Goal: Information Seeking & Learning: Learn about a topic

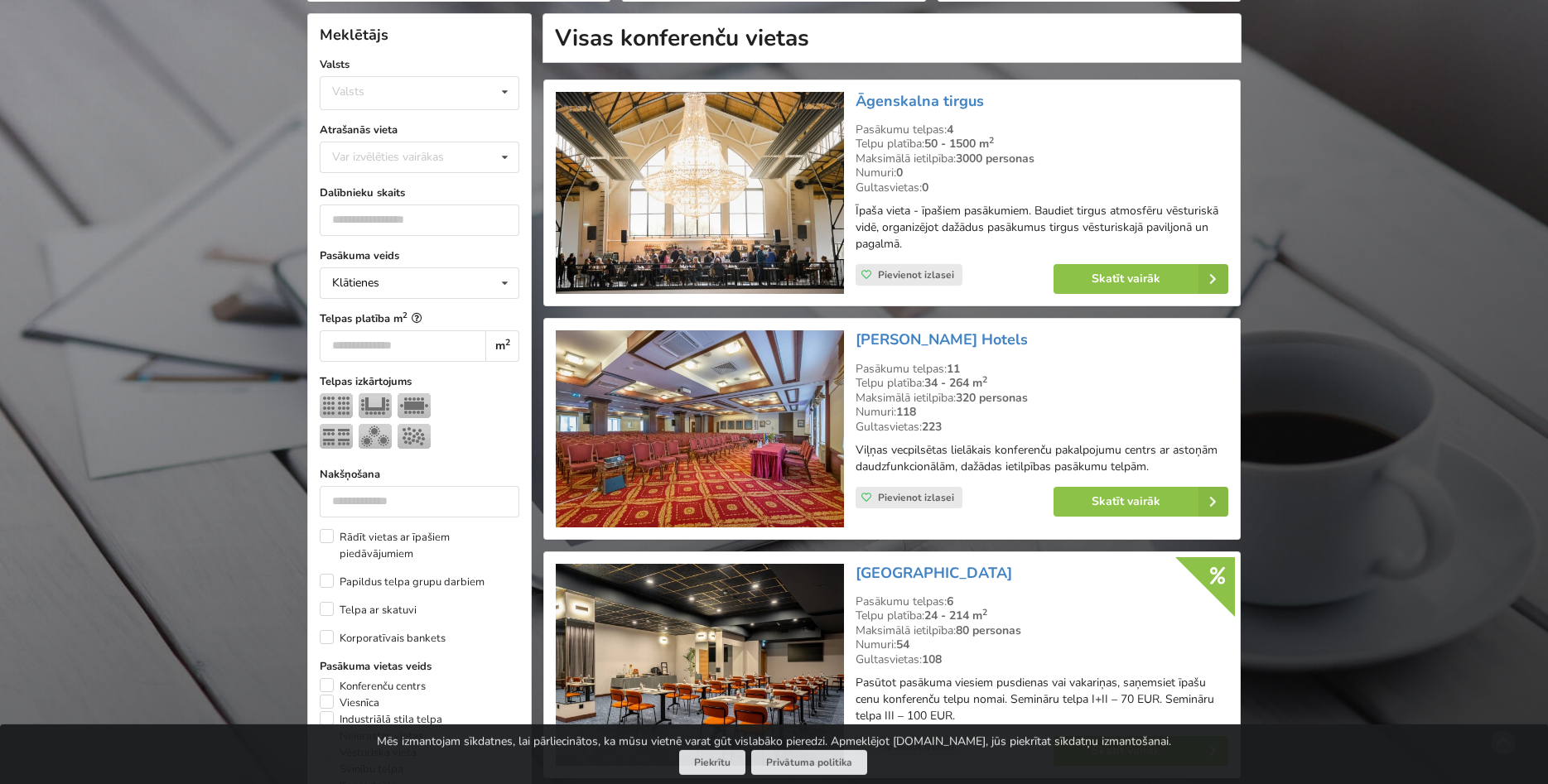
scroll to position [507, 0]
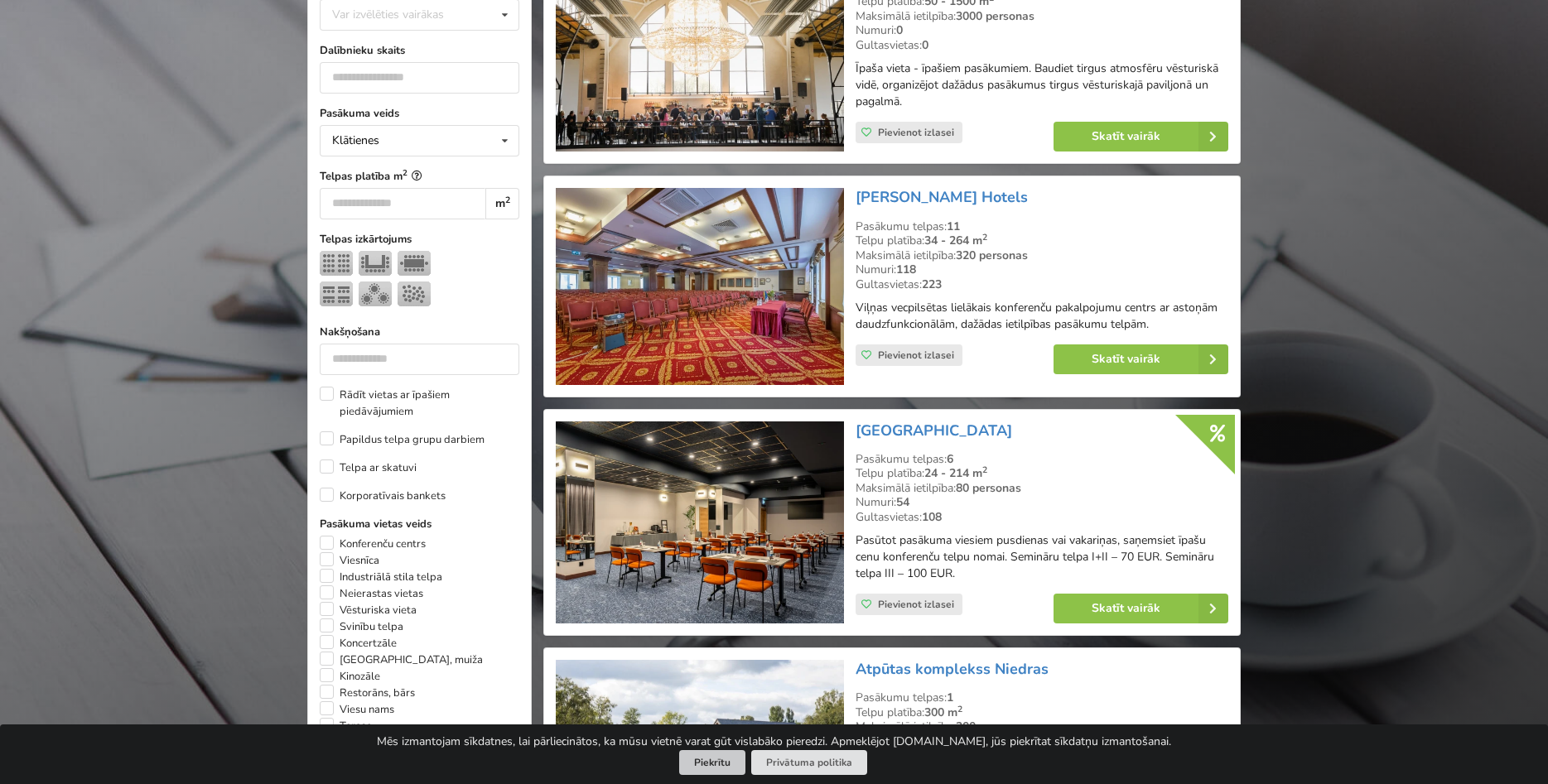
click at [693, 763] on button "Piekrītu" at bounding box center [712, 763] width 66 height 25
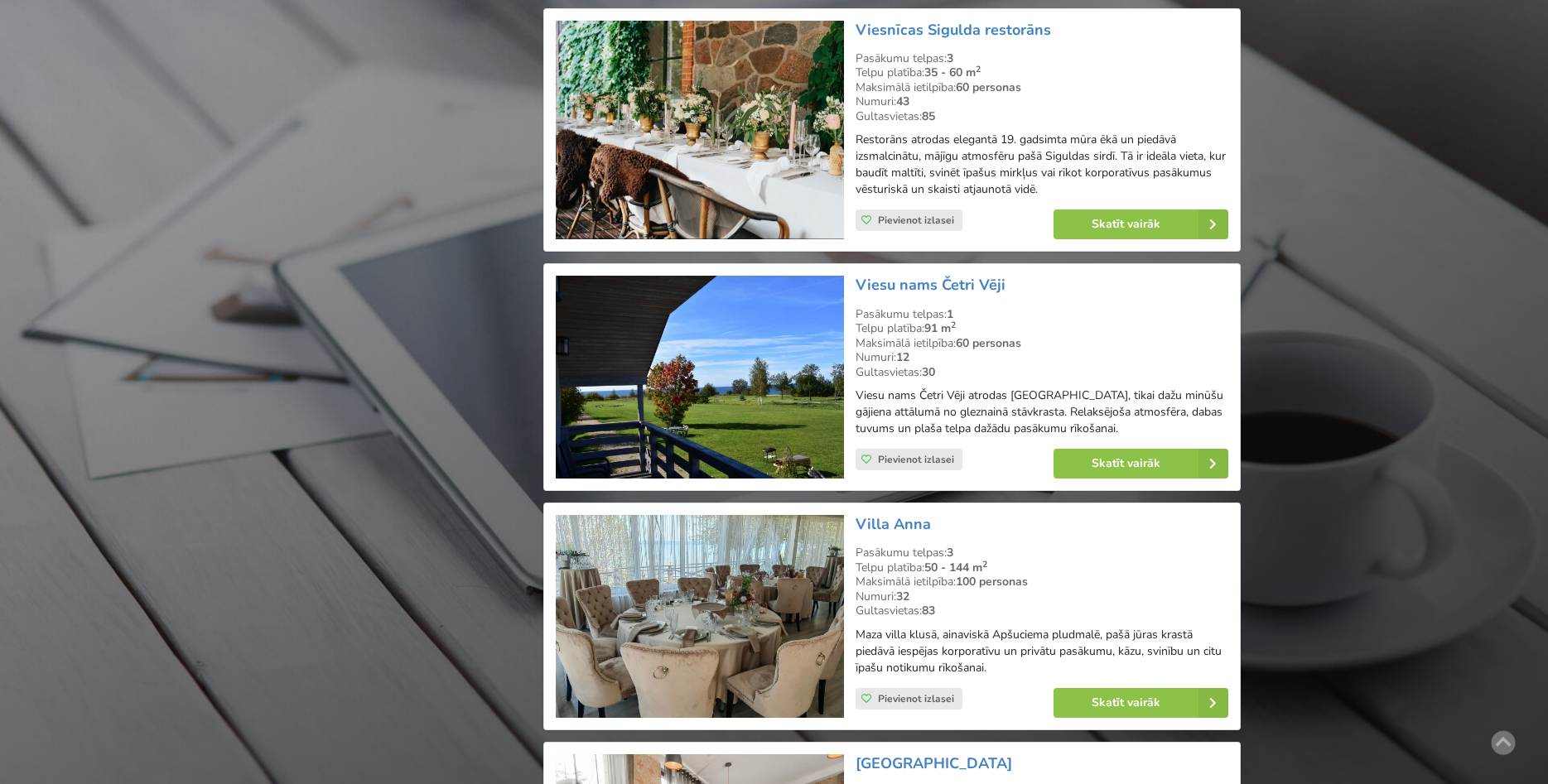
scroll to position [28650, 0]
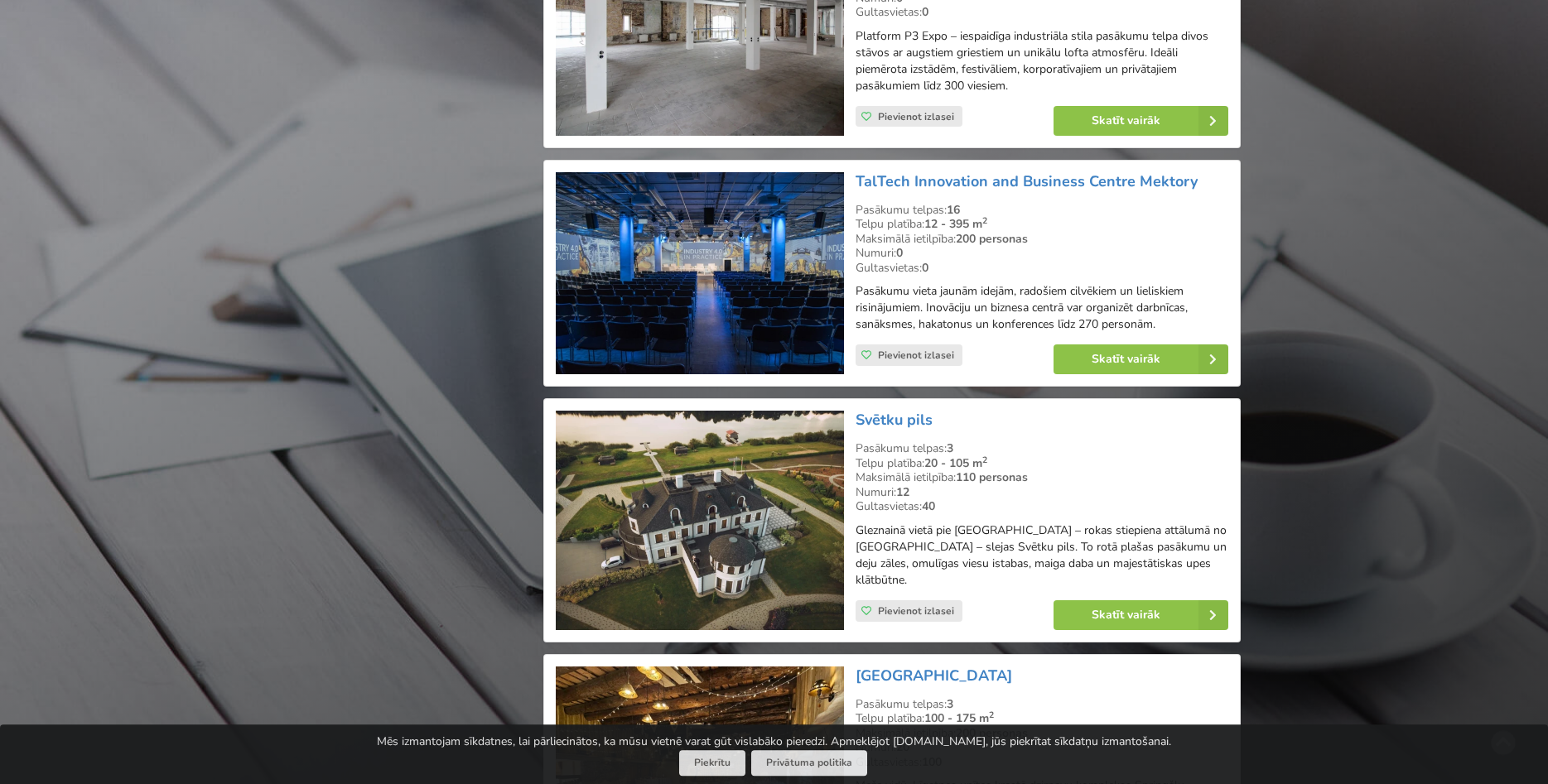
scroll to position [3794, 0]
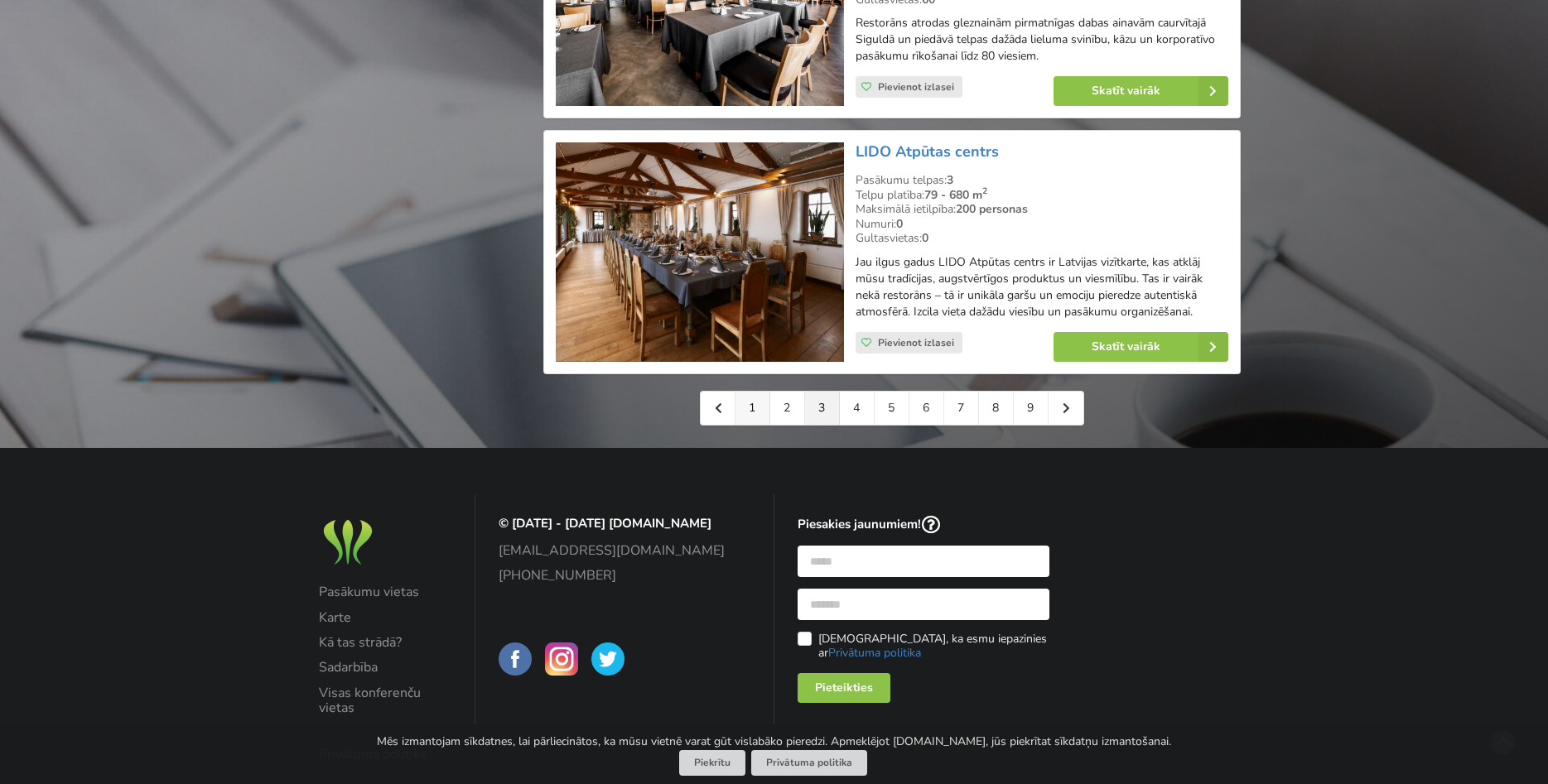
click at [752, 392] on link "1" at bounding box center [752, 408] width 35 height 33
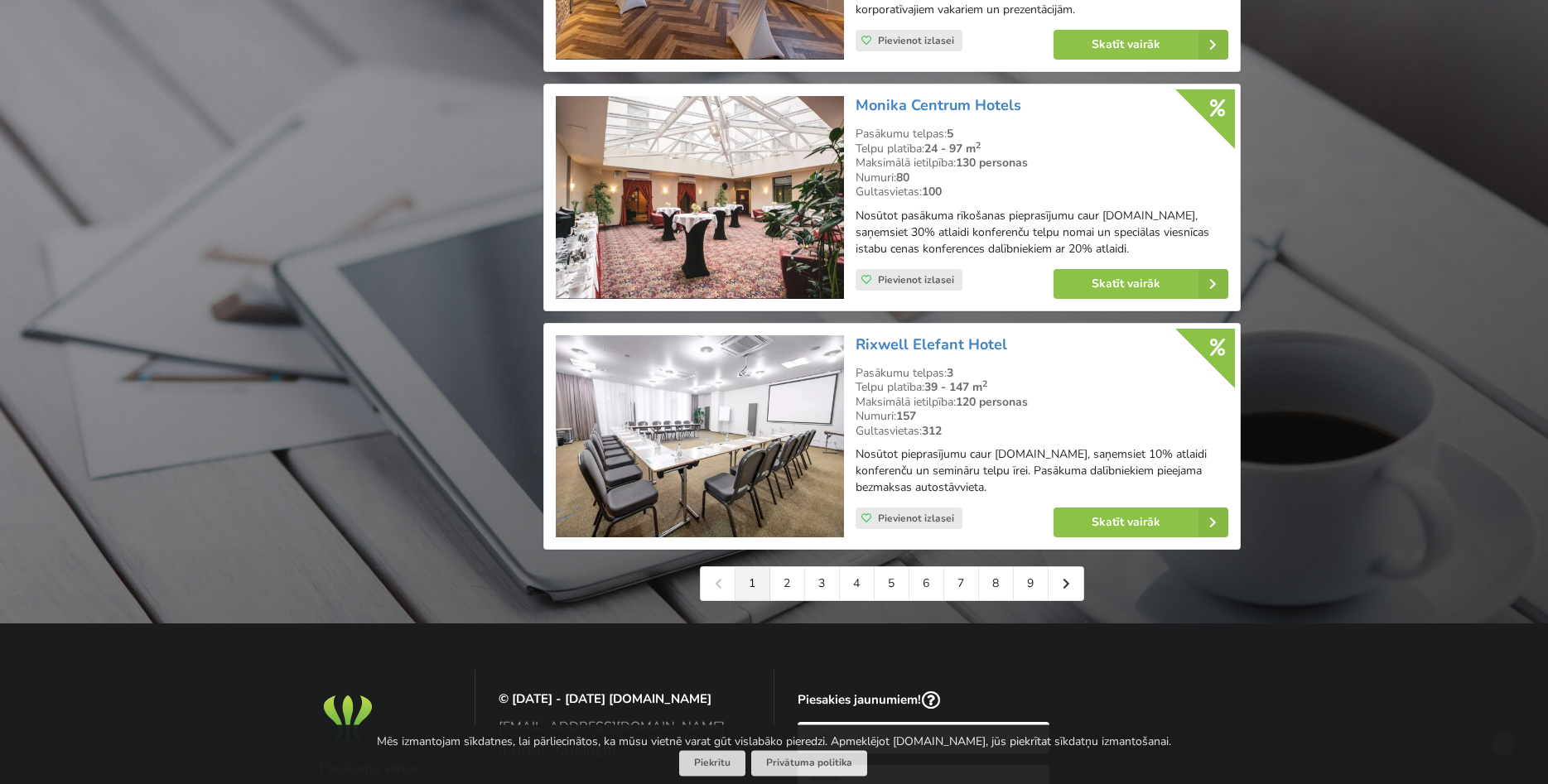
scroll to position [3634, 0]
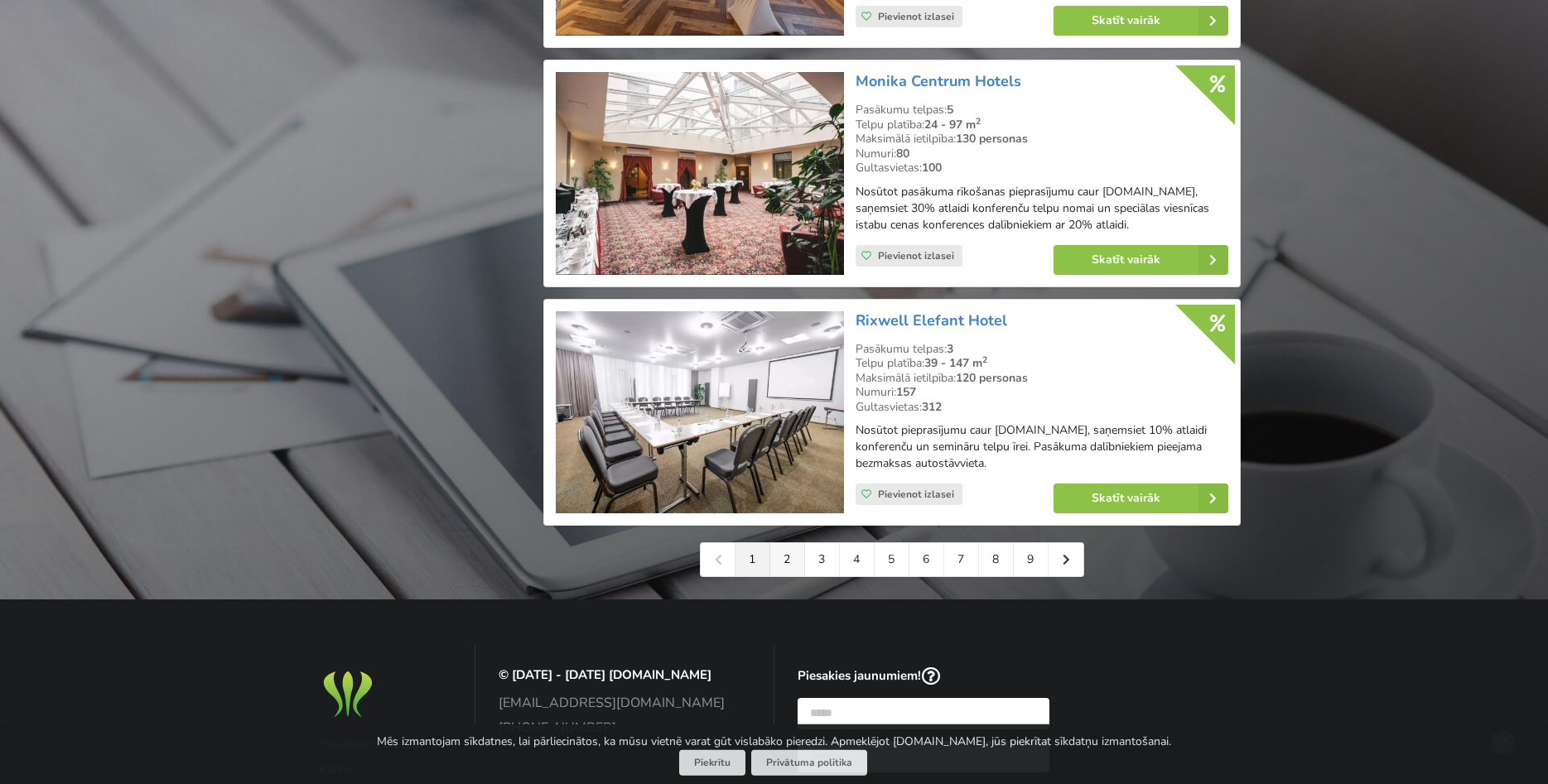
click at [787, 546] on link "2" at bounding box center [788, 559] width 35 height 33
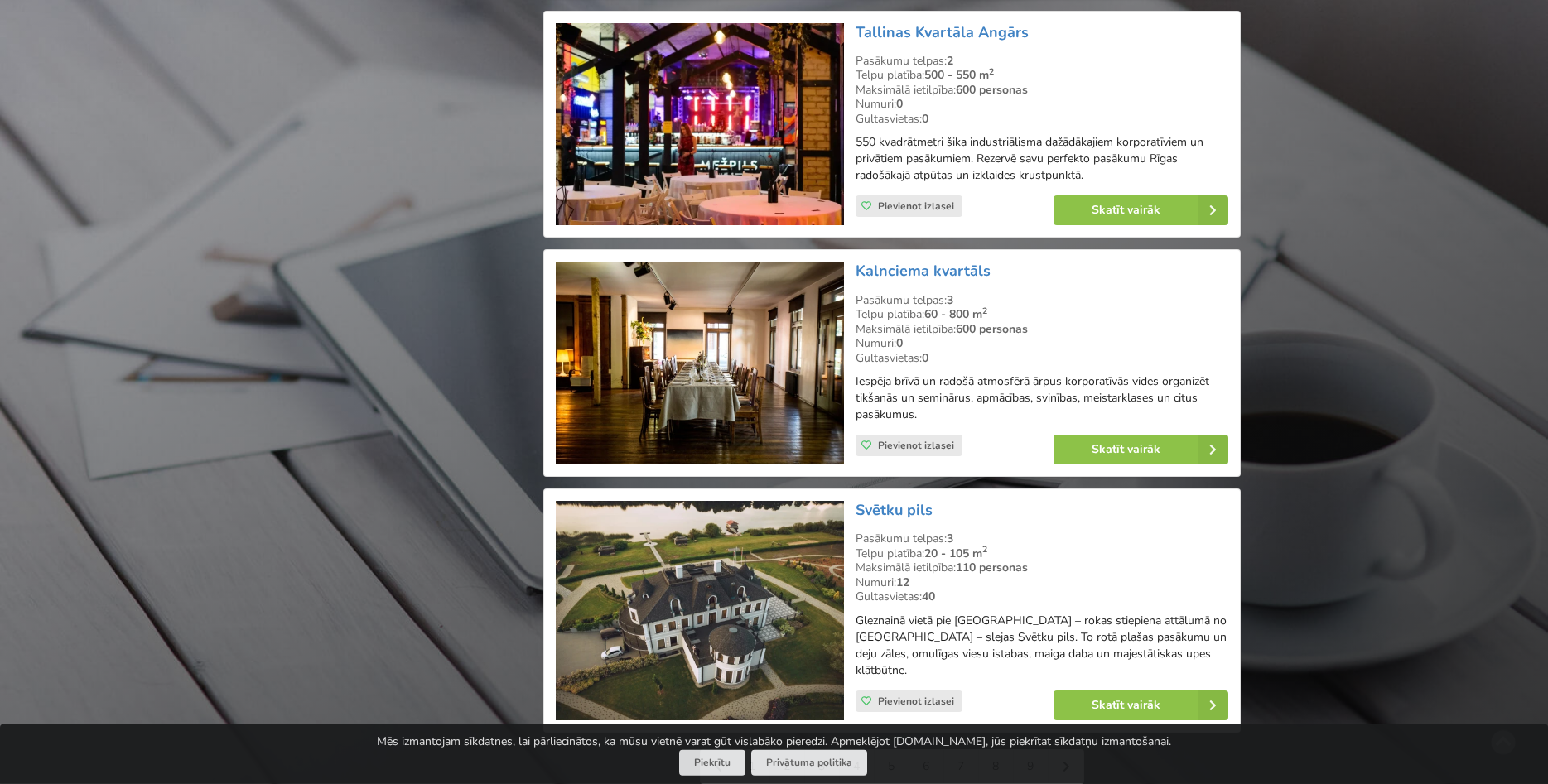
scroll to position [3547, 0]
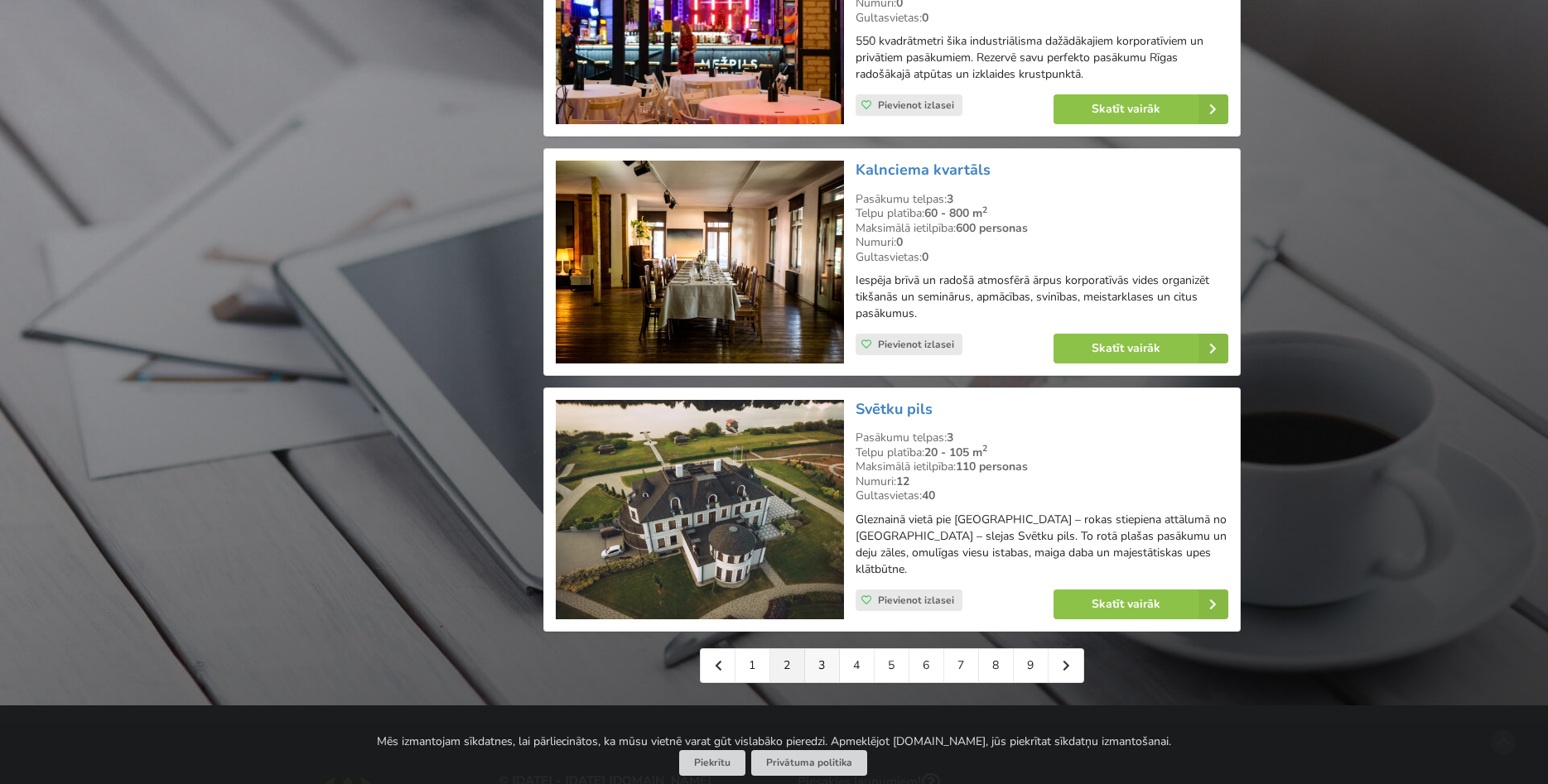
click at [827, 649] on link "3" at bounding box center [822, 665] width 35 height 33
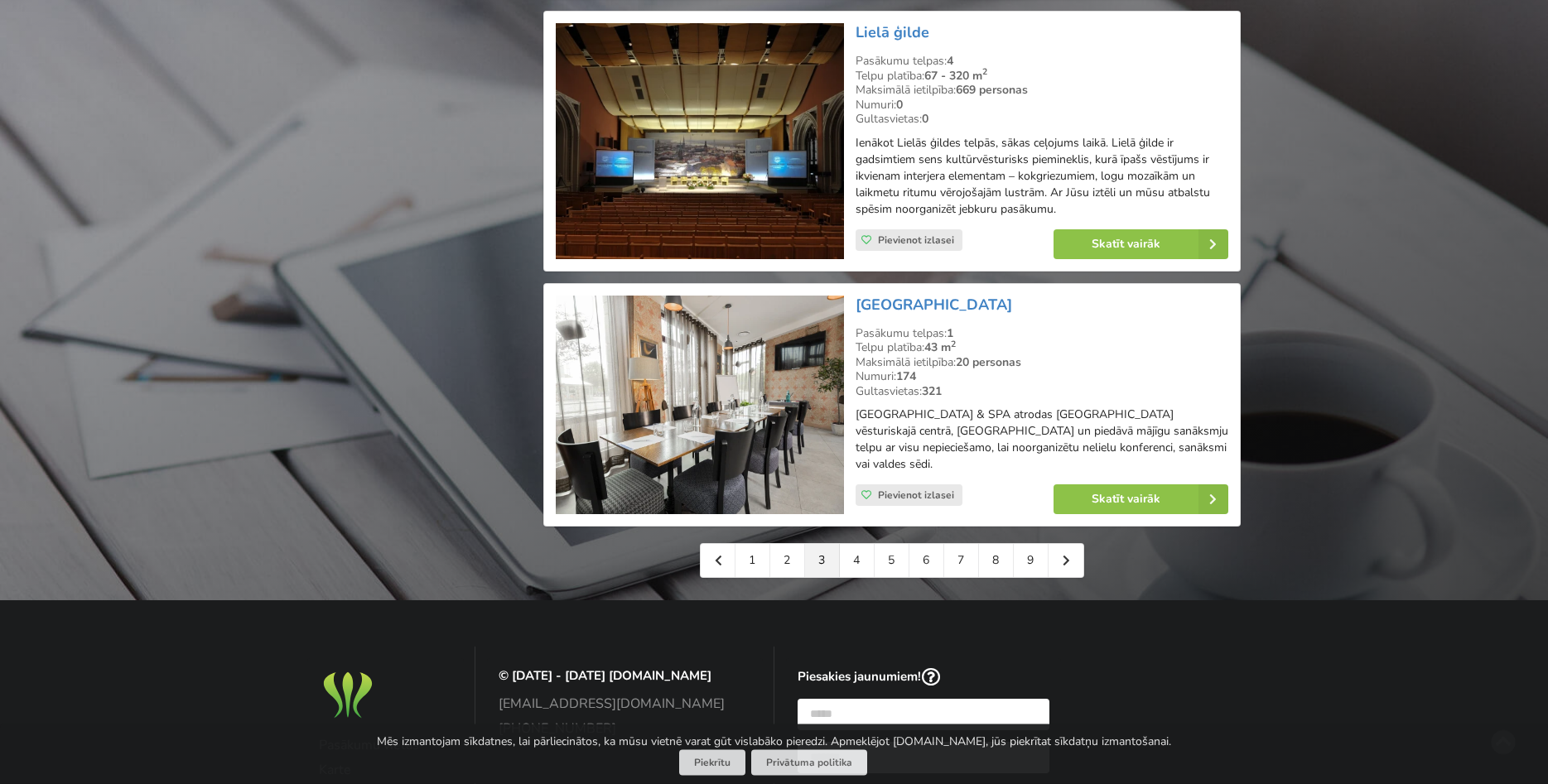
scroll to position [3716, 0]
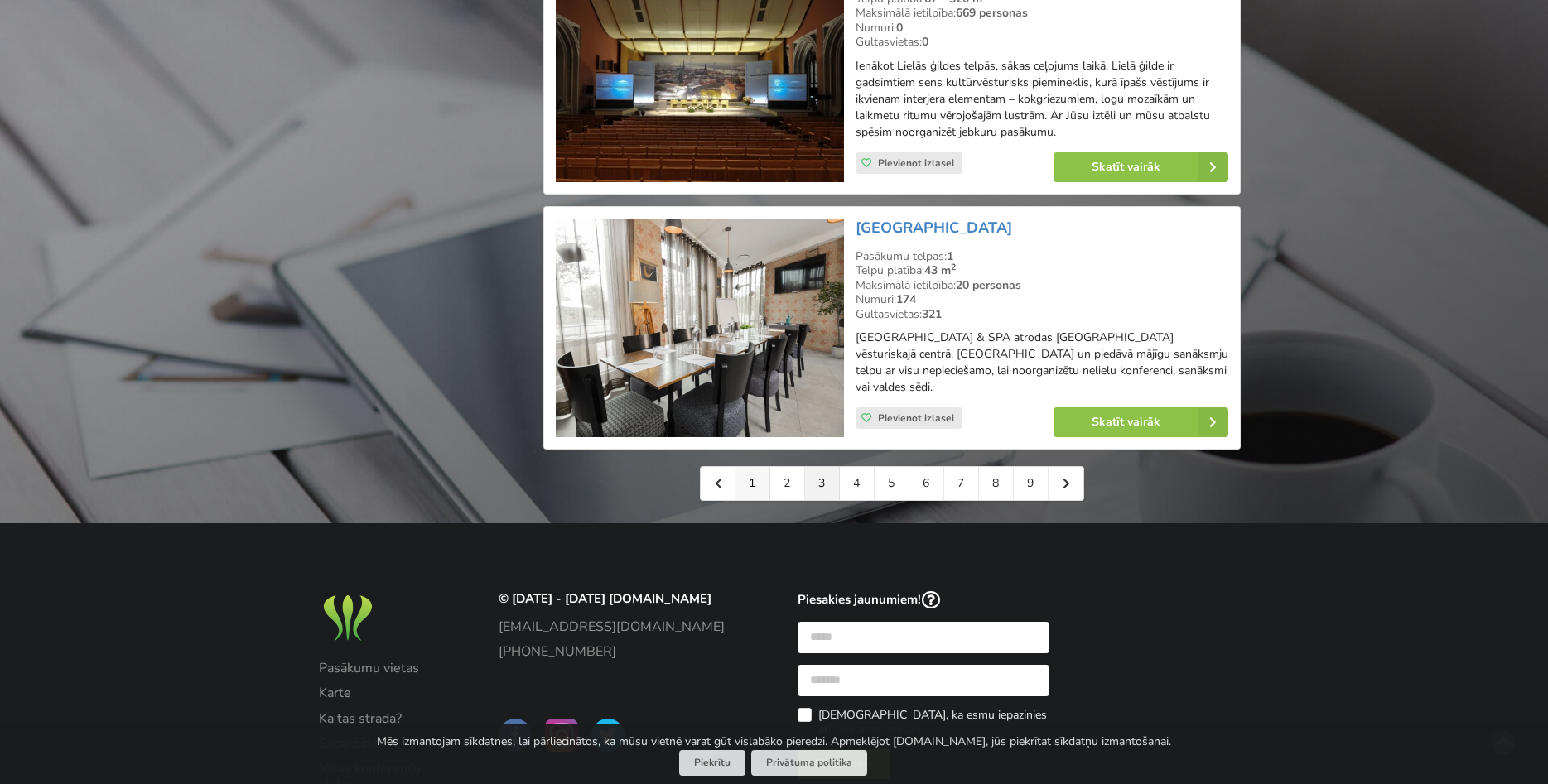
click at [746, 467] on link "1" at bounding box center [752, 483] width 35 height 33
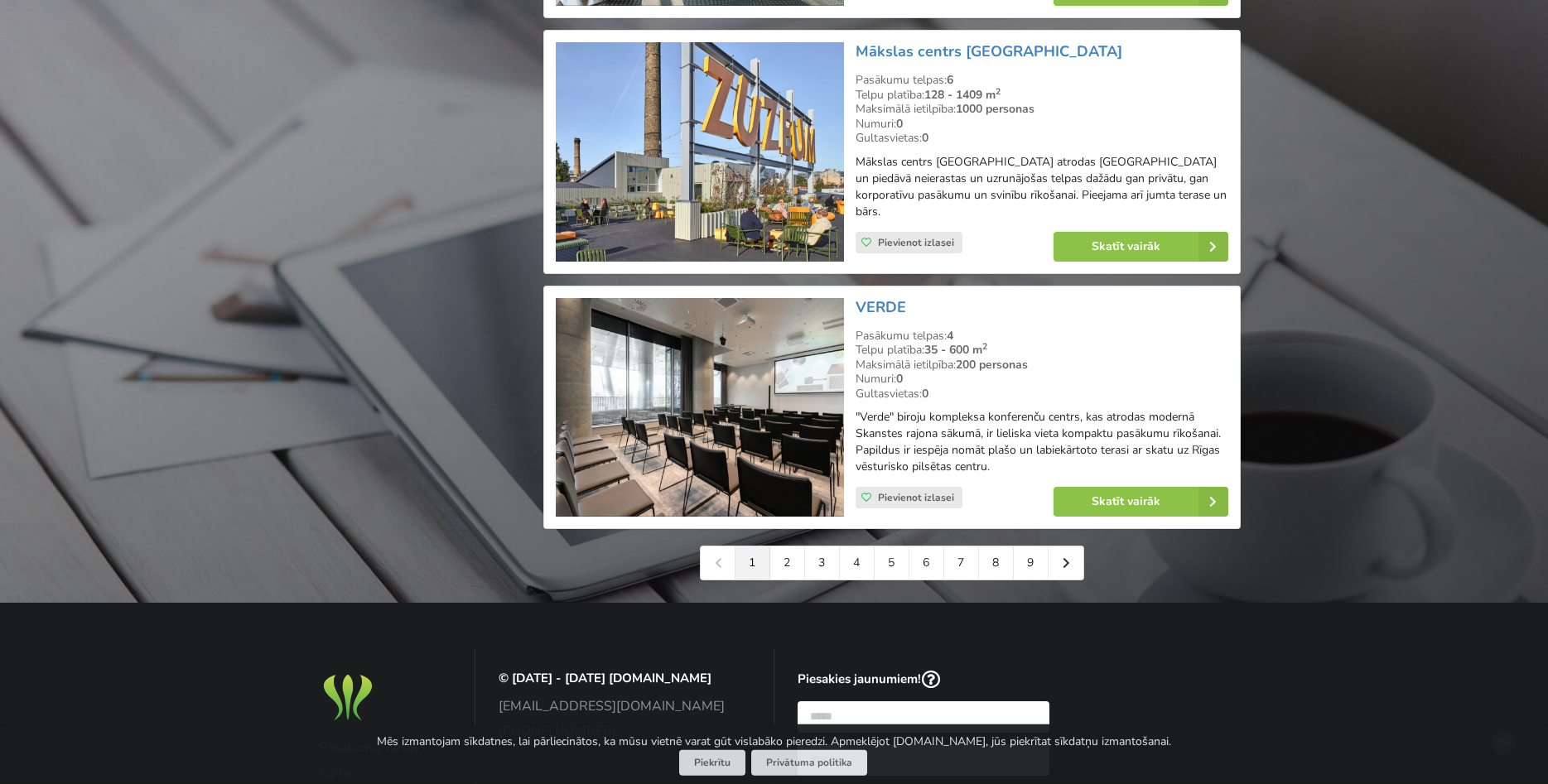
scroll to position [3632, 0]
click at [785, 557] on link "2" at bounding box center [788, 562] width 35 height 33
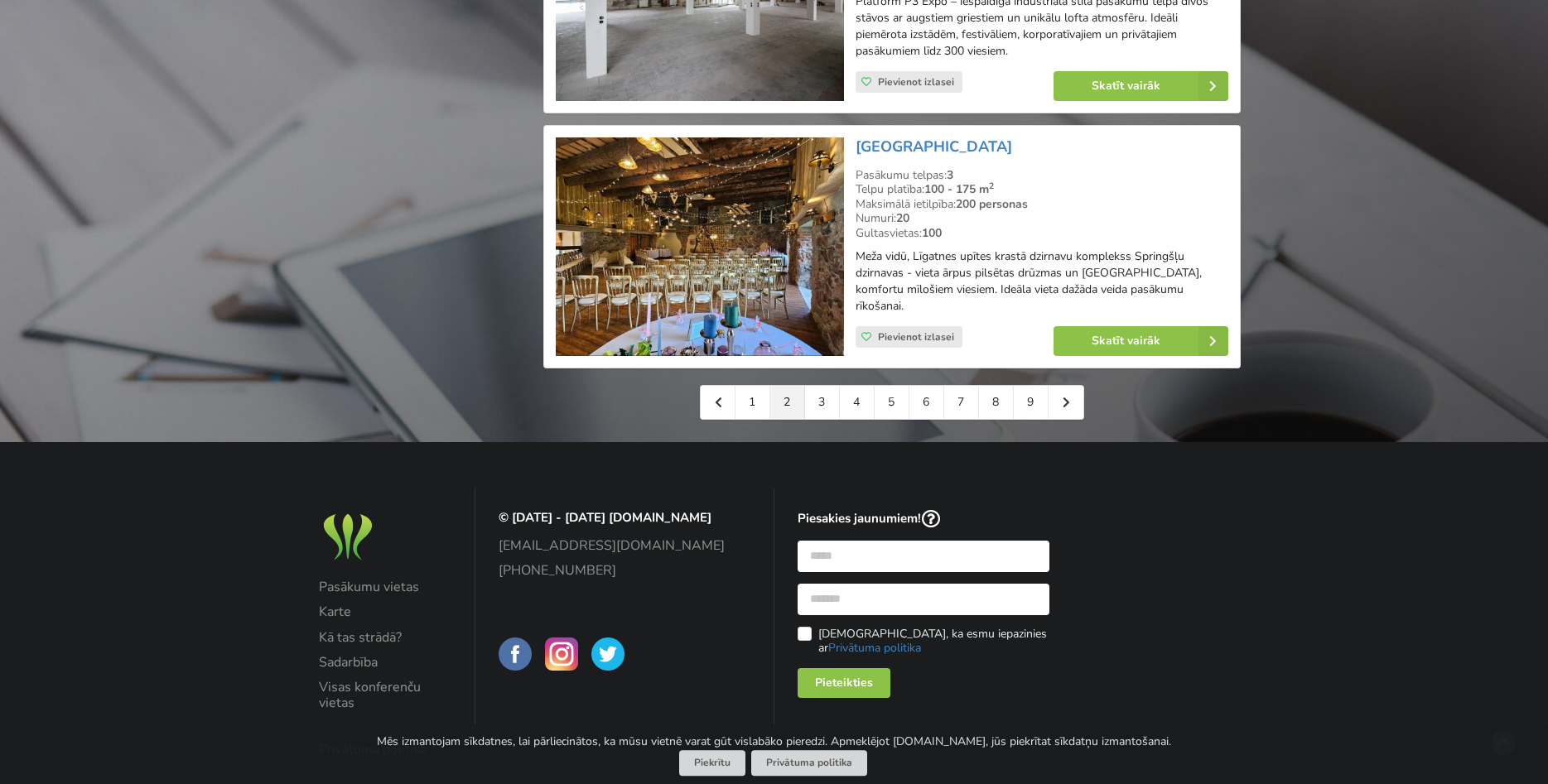
scroll to position [3801, 0]
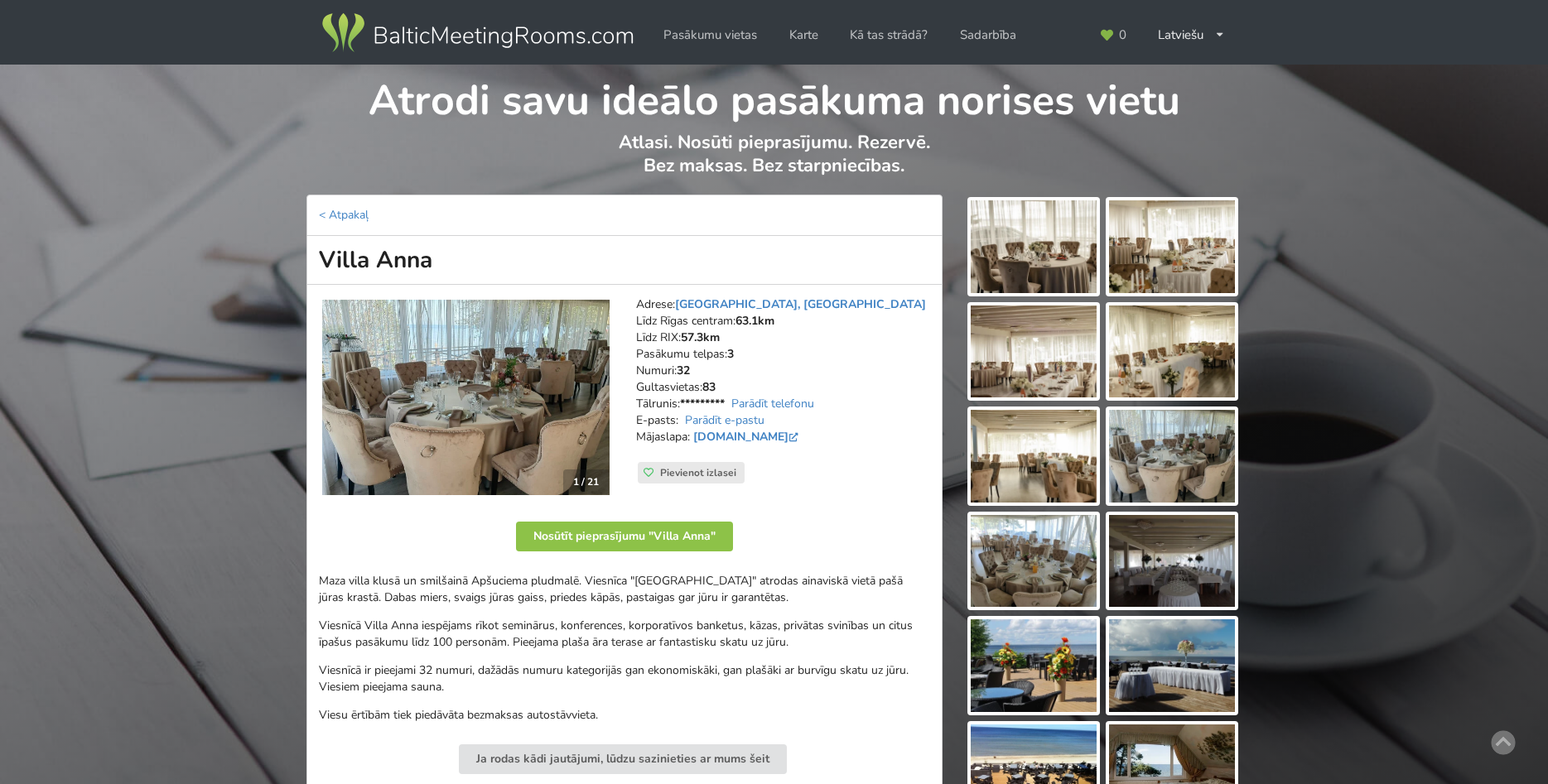
click at [508, 425] on img at bounding box center [466, 397] width 287 height 195
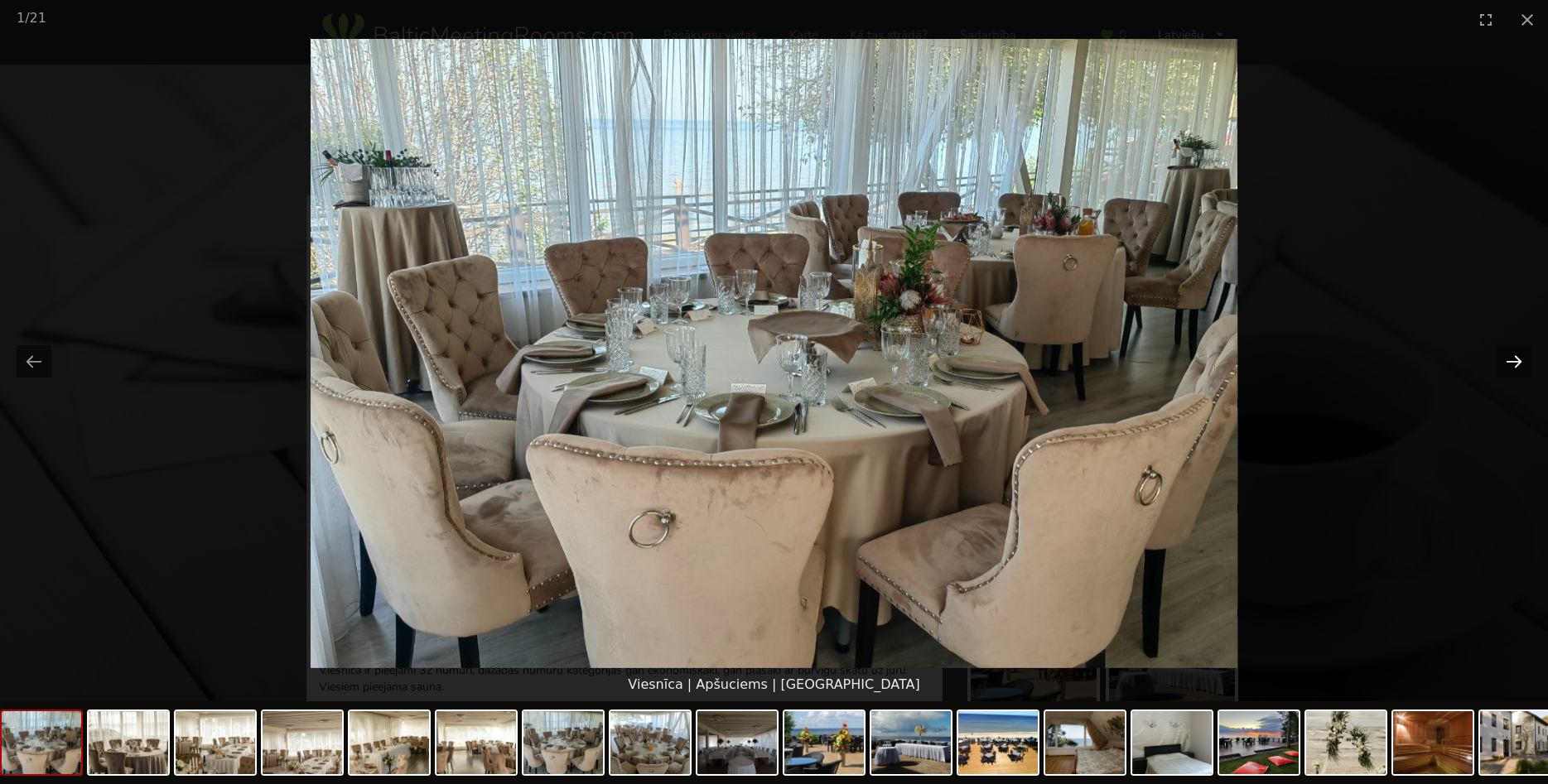
click at [1507, 356] on button "Next slide" at bounding box center [1513, 362] width 35 height 32
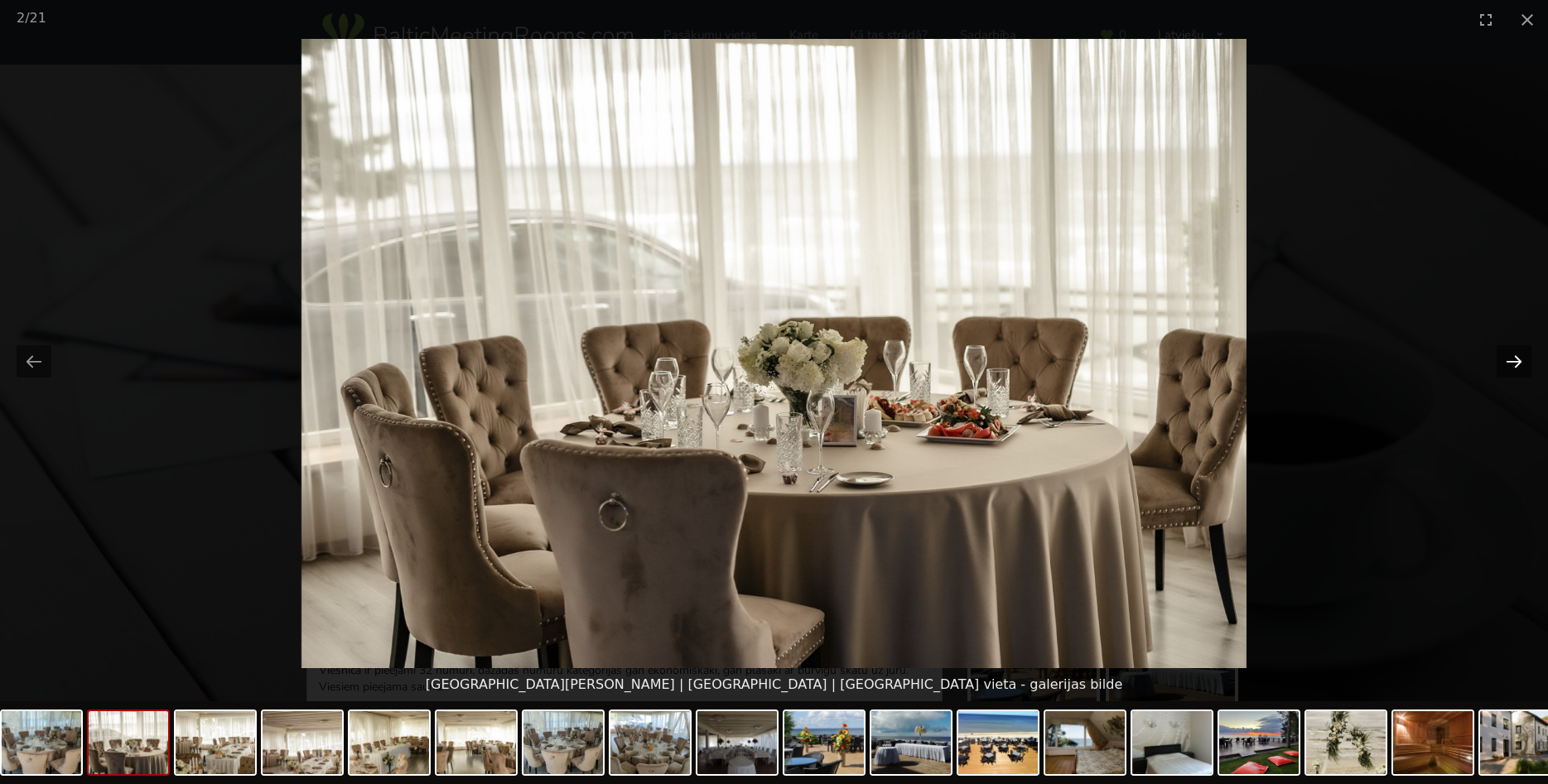
click at [1507, 356] on button "Next slide" at bounding box center [1513, 362] width 35 height 32
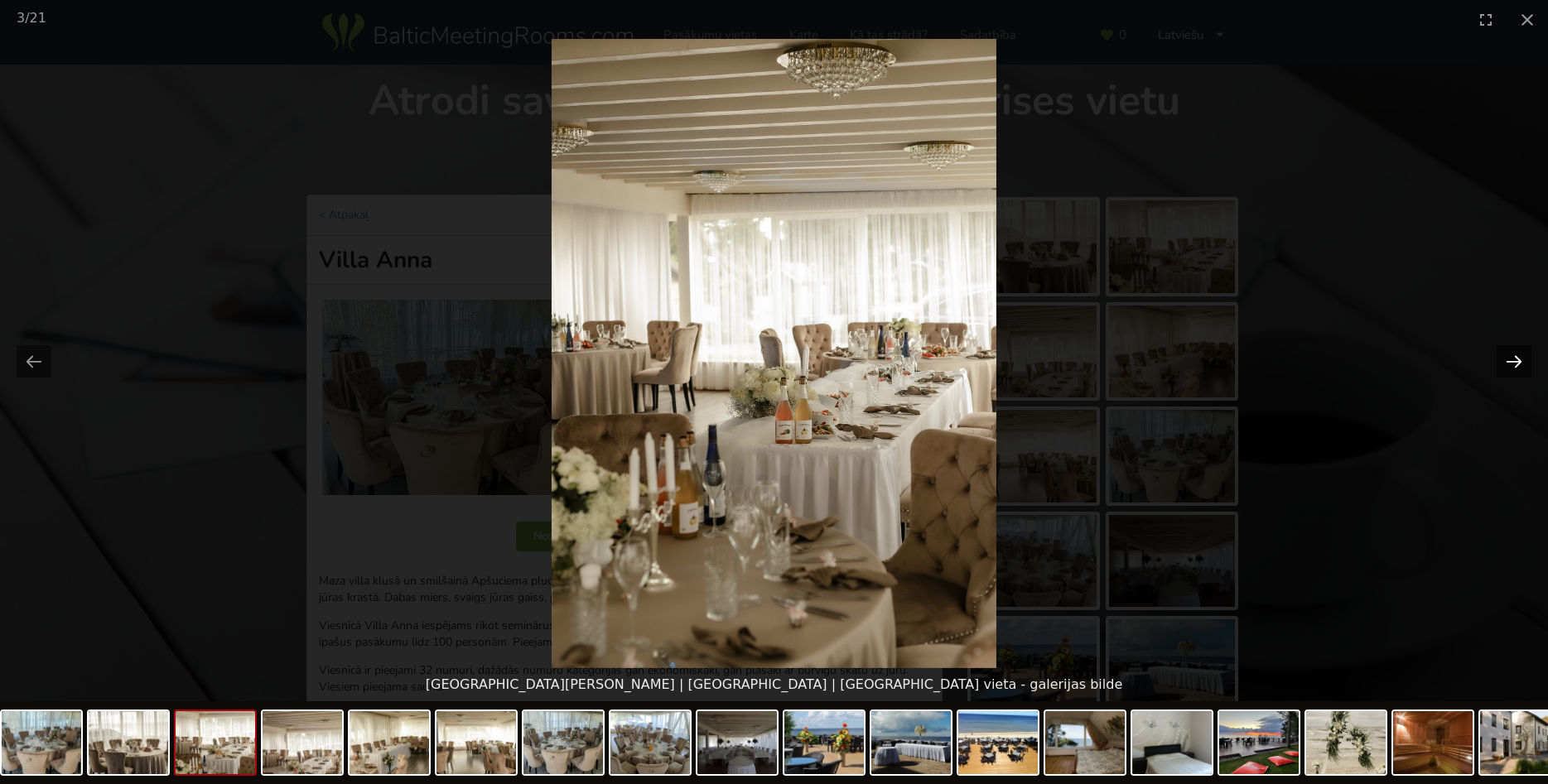
click at [1507, 356] on button "Next slide" at bounding box center [1513, 362] width 35 height 32
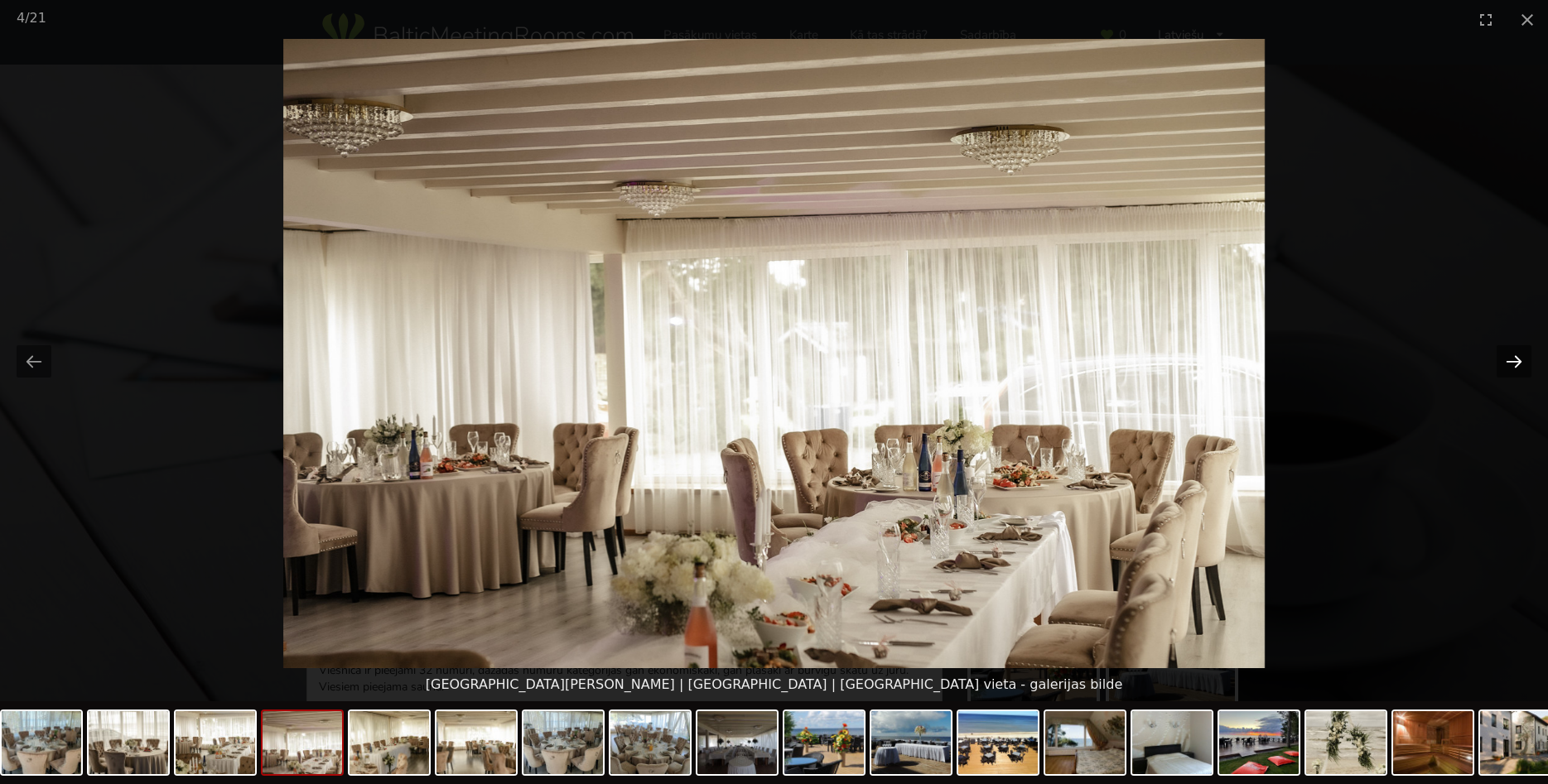
click at [1507, 356] on button "Next slide" at bounding box center [1513, 362] width 35 height 32
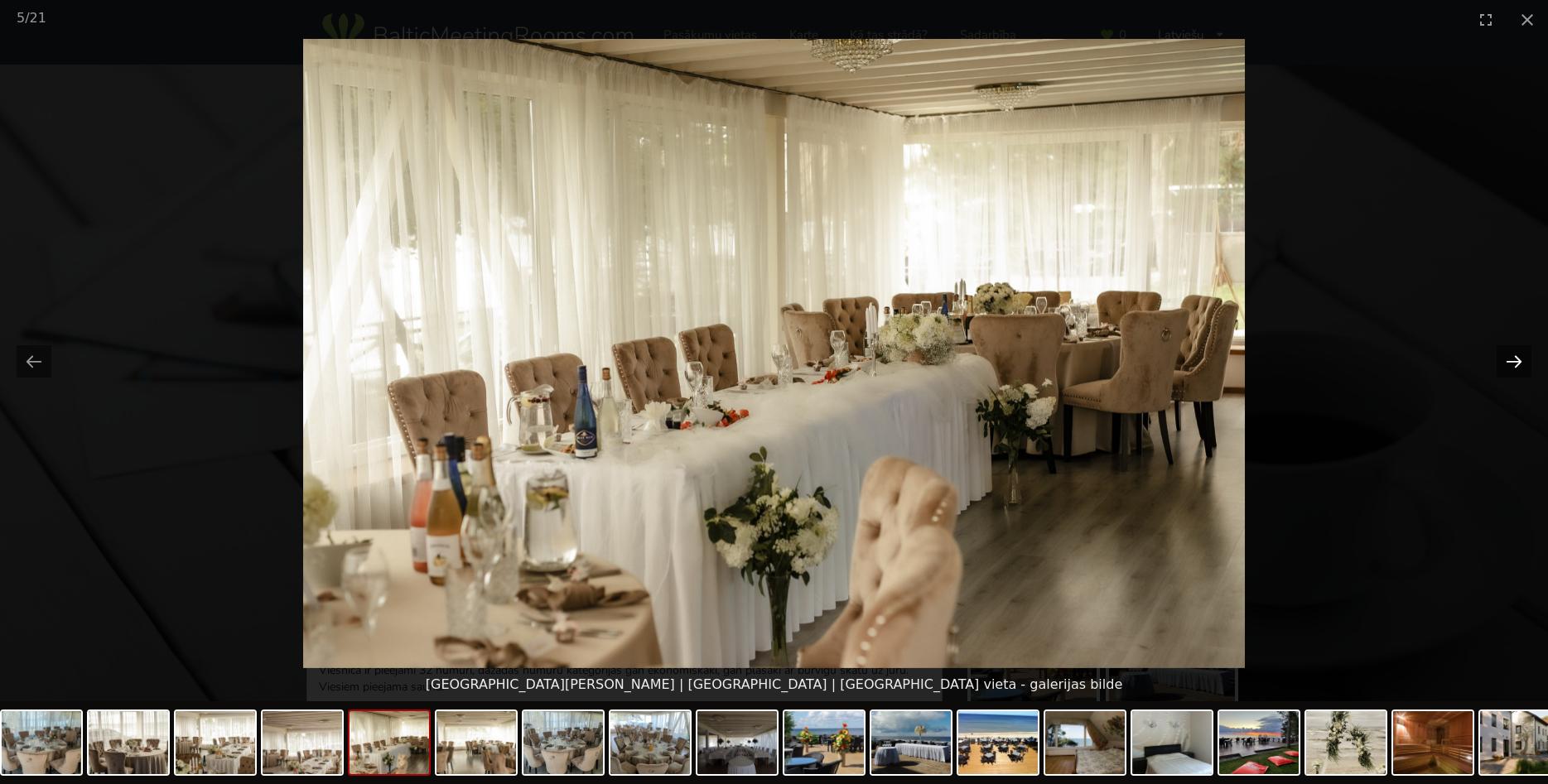
click at [1507, 356] on button "Next slide" at bounding box center [1513, 362] width 35 height 32
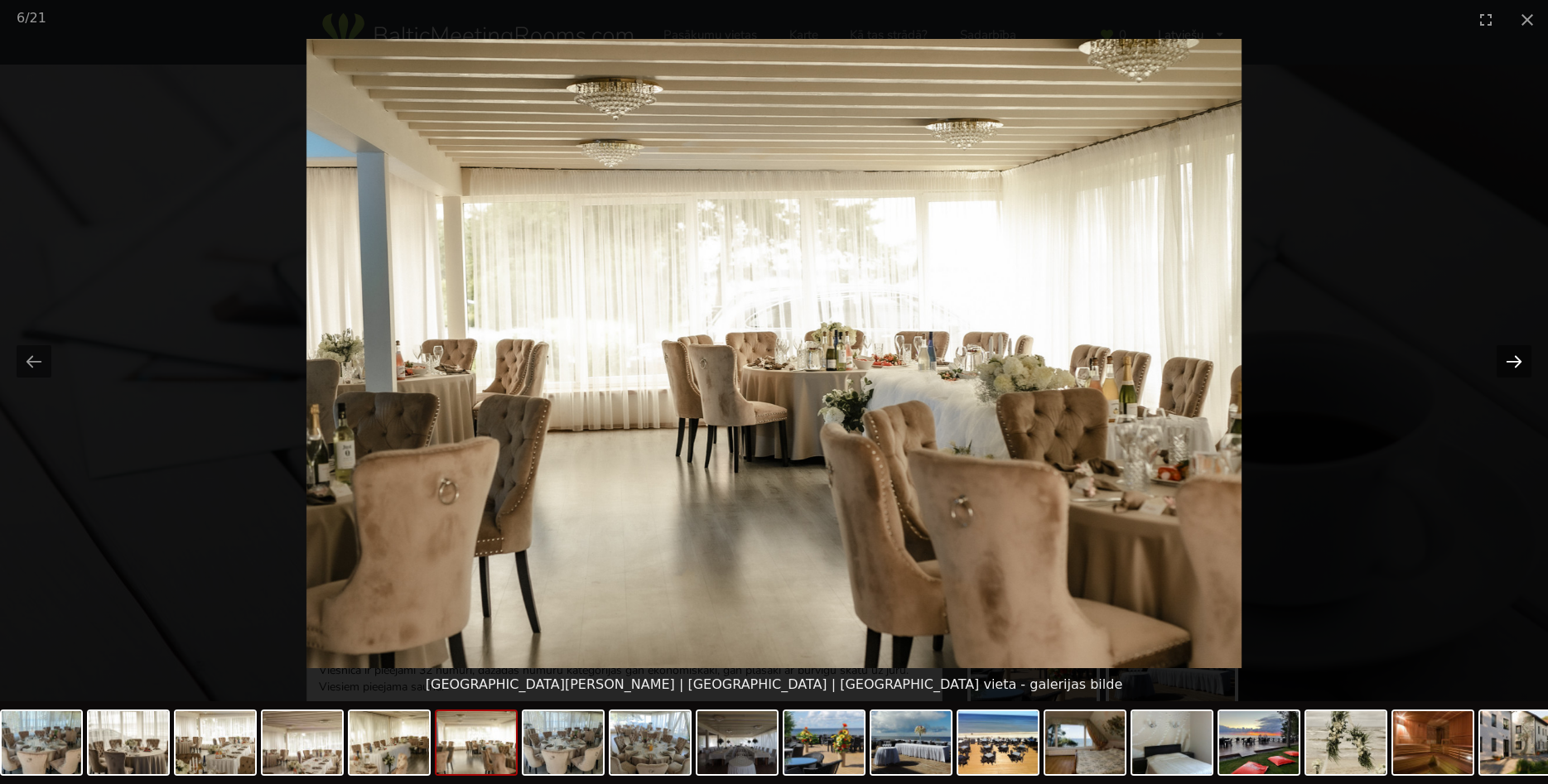
click at [1507, 356] on button "Next slide" at bounding box center [1513, 362] width 35 height 32
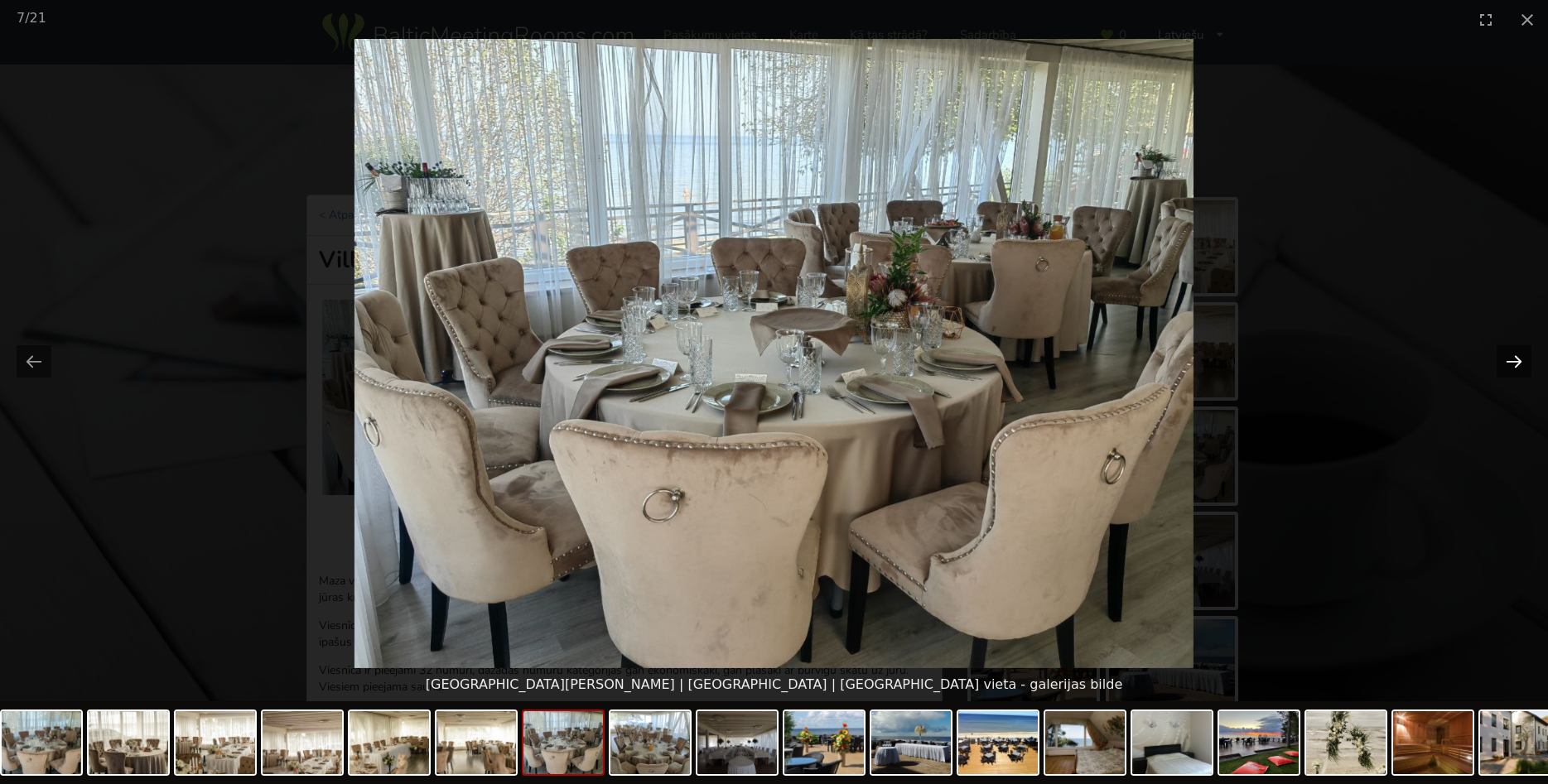
click at [1507, 356] on button "Next slide" at bounding box center [1513, 362] width 35 height 32
